Goal: Information Seeking & Learning: Learn about a topic

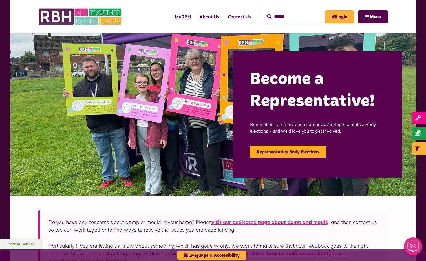
click at [199, 19] on link "About Us" at bounding box center [209, 16] width 28 height 15
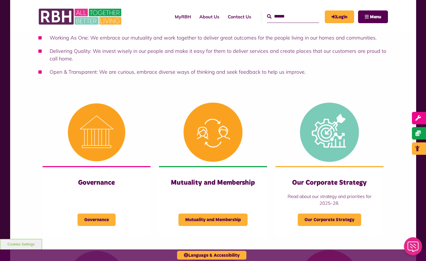
scroll to position [169, 0]
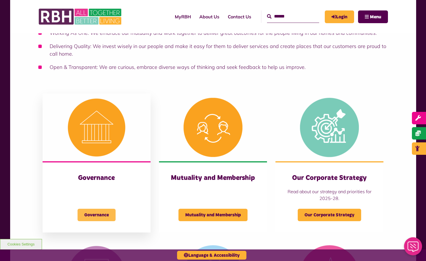
click at [100, 209] on span "Governance" at bounding box center [97, 215] width 38 height 12
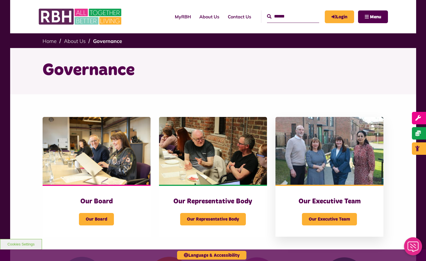
click at [328, 166] on img at bounding box center [330, 151] width 108 height 68
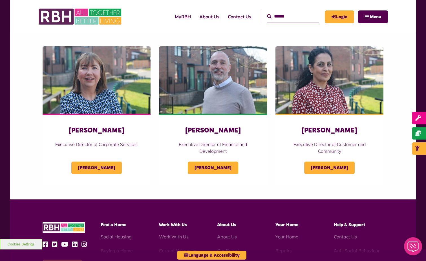
scroll to position [226, 0]
